Goal: Task Accomplishment & Management: Use online tool/utility

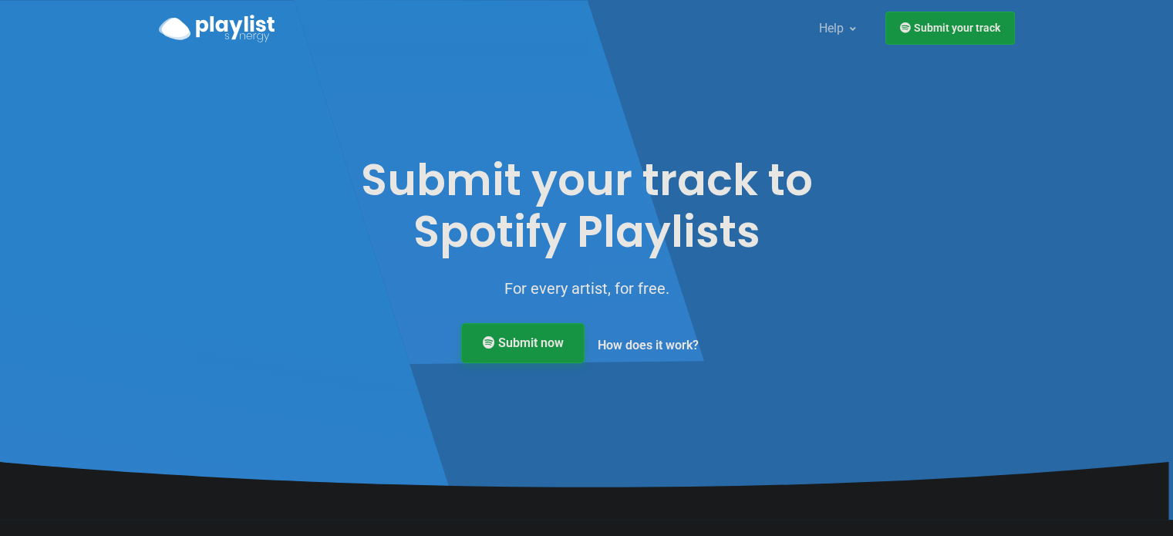
click at [515, 351] on link "Submit now" at bounding box center [522, 343] width 123 height 40
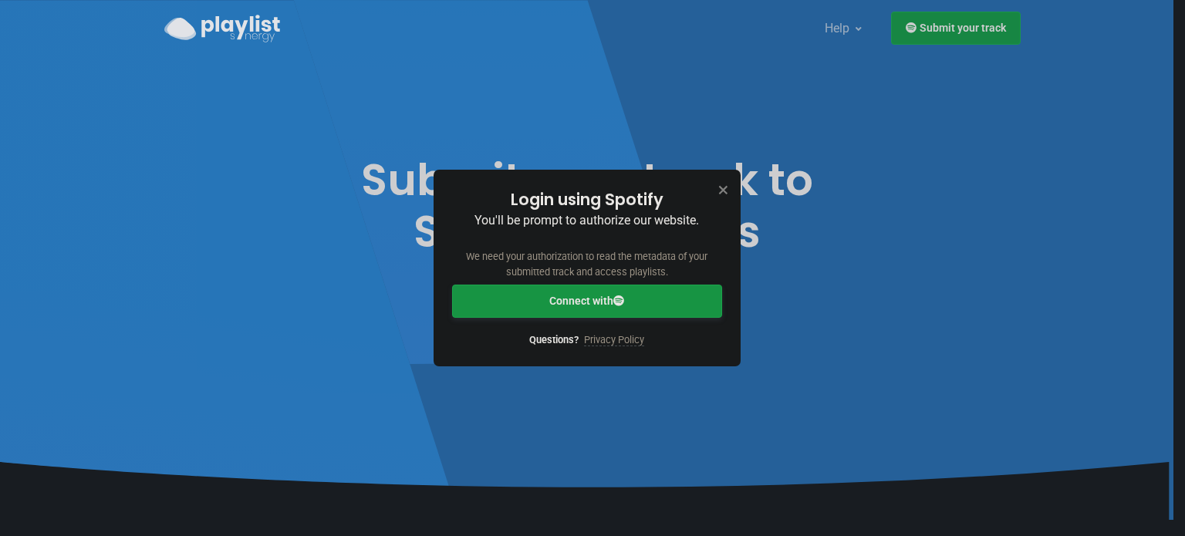
click at [635, 294] on link "Connect with" at bounding box center [587, 301] width 270 height 33
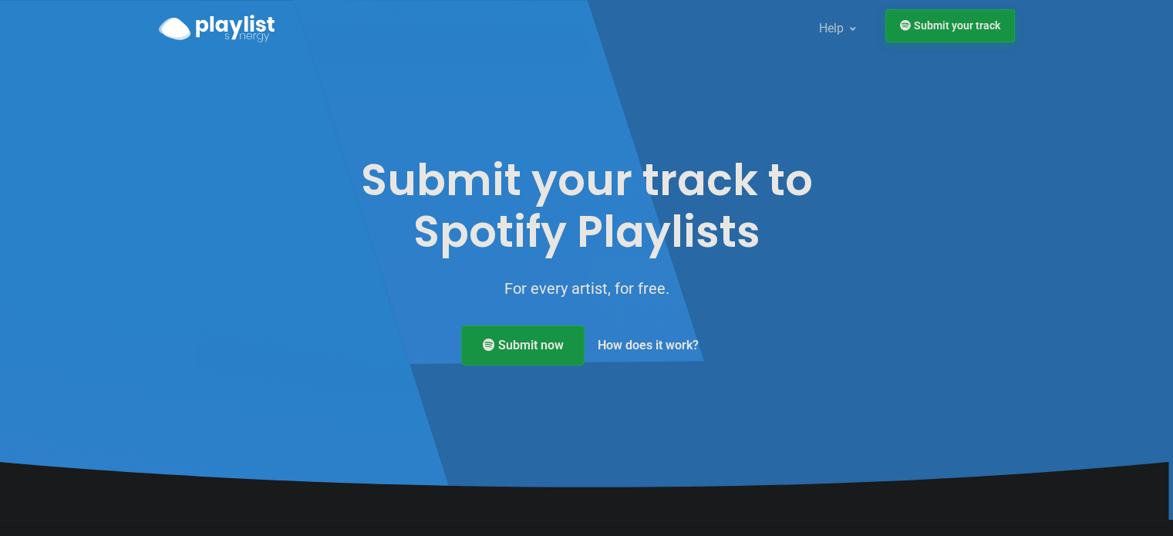
click at [960, 40] on link "Submit your track" at bounding box center [950, 25] width 130 height 33
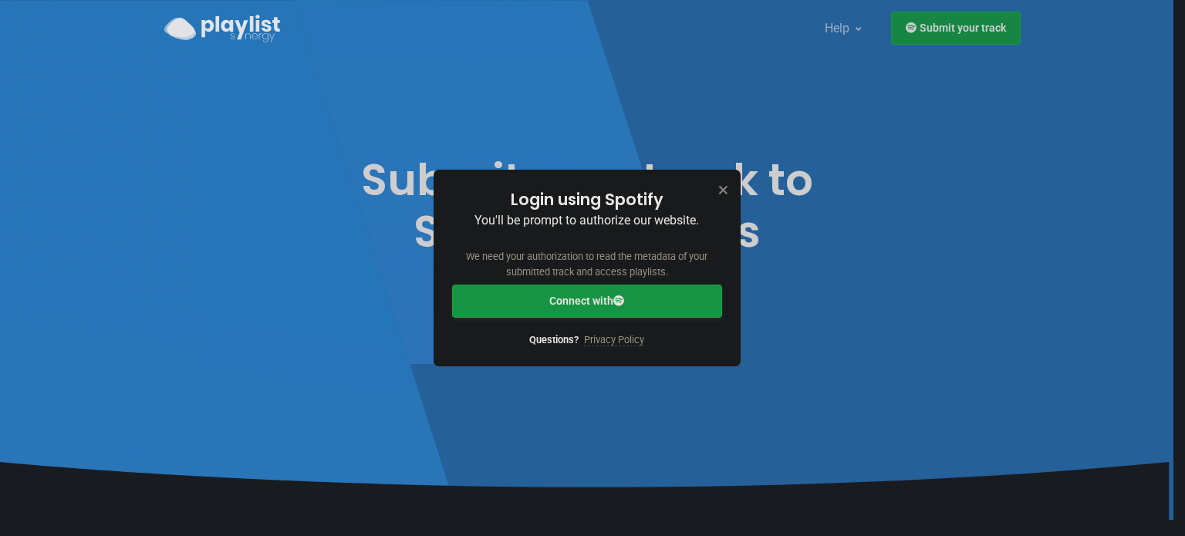
click at [638, 295] on link "Connect with" at bounding box center [587, 301] width 270 height 33
